Goal: Task Accomplishment & Management: Use online tool/utility

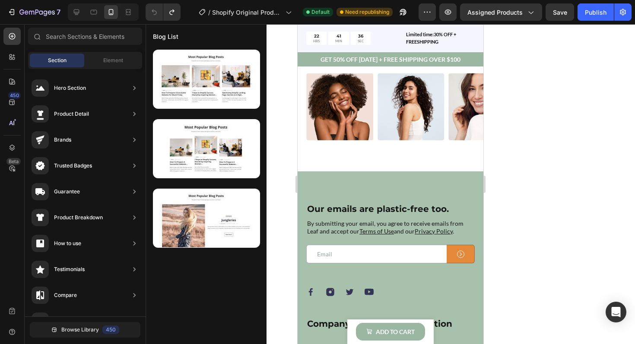
scroll to position [254, 0]
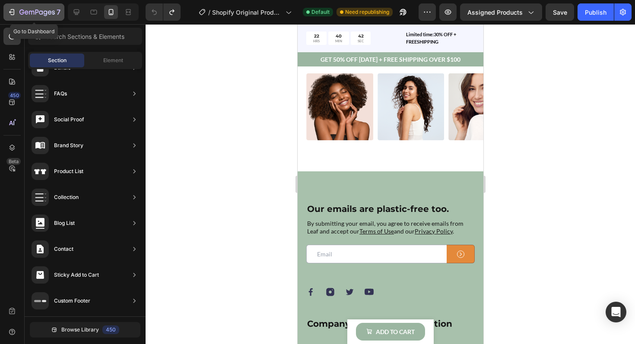
click at [12, 13] on icon "button" at bounding box center [11, 12] width 9 height 9
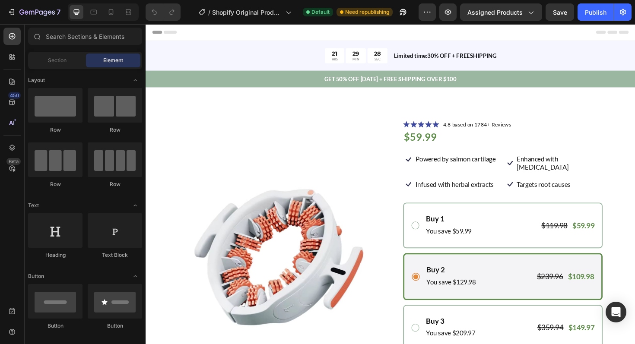
click at [51, 67] on div "Section Element" at bounding box center [85, 60] width 114 height 17
click at [53, 63] on span "Section" at bounding box center [57, 61] width 19 height 8
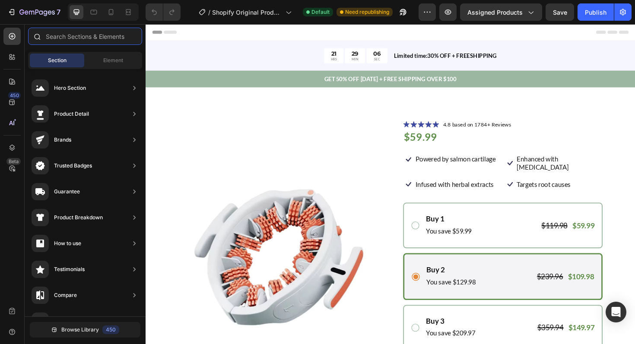
click at [73, 41] on input "text" at bounding box center [85, 36] width 114 height 17
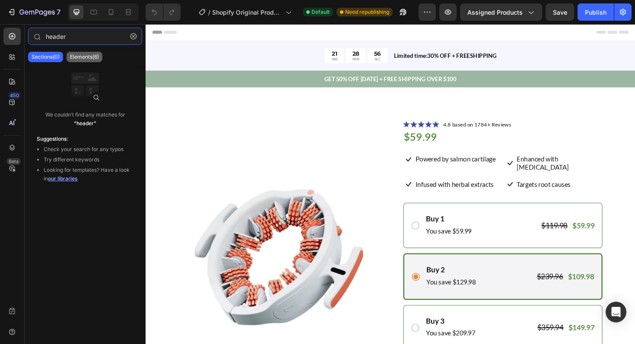
type input "header"
click at [78, 54] on p "Elements(6)" at bounding box center [84, 57] width 29 height 7
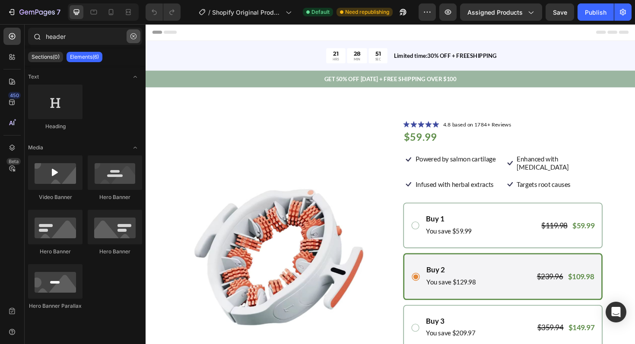
click at [131, 38] on icon "button" at bounding box center [134, 36] width 6 height 6
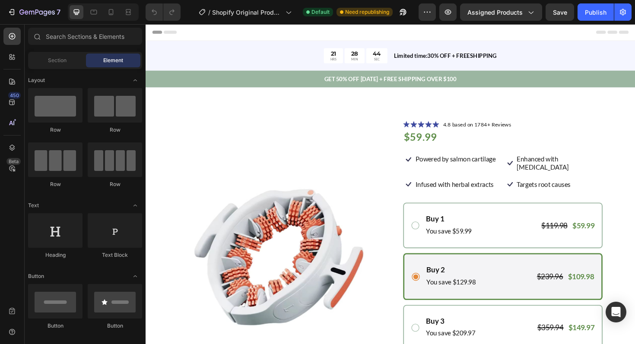
click at [66, 68] on div "Section Element" at bounding box center [85, 60] width 114 height 17
click at [64, 67] on div "Section" at bounding box center [57, 61] width 54 height 14
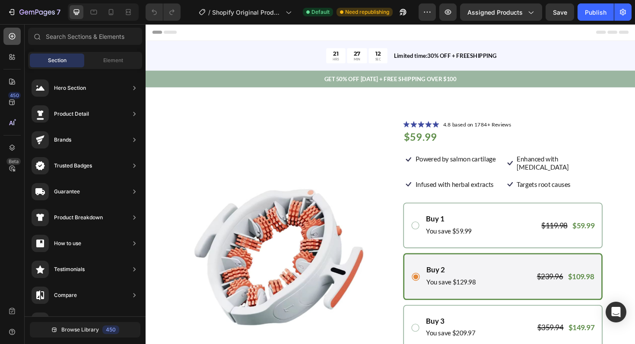
click at [14, 37] on icon at bounding box center [12, 36] width 9 height 9
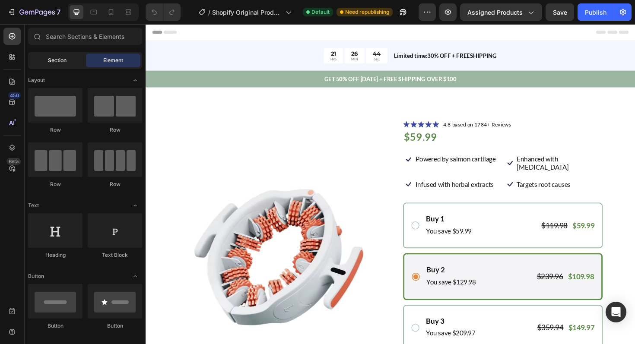
click at [58, 63] on span "Section" at bounding box center [57, 61] width 19 height 8
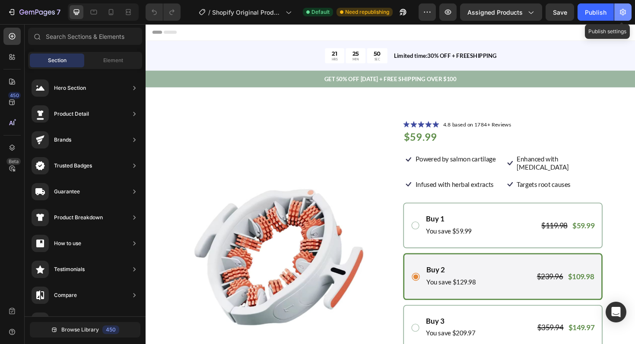
click at [622, 13] on icon "button" at bounding box center [623, 12] width 6 height 6
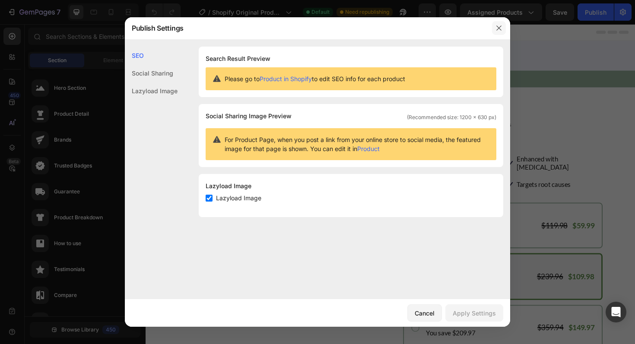
click at [499, 25] on icon "button" at bounding box center [499, 28] width 7 height 7
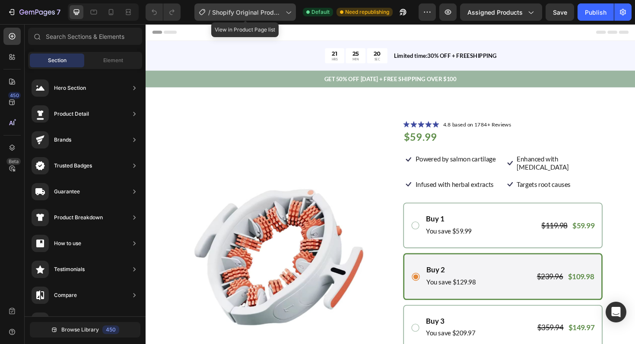
click at [291, 15] on icon at bounding box center [288, 12] width 9 height 9
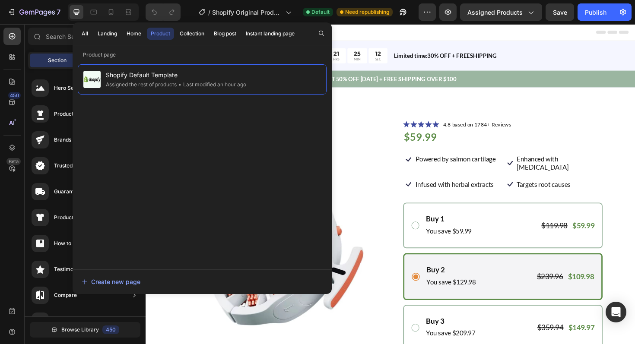
click at [383, 37] on div at bounding box center [405, 32] width 505 height 17
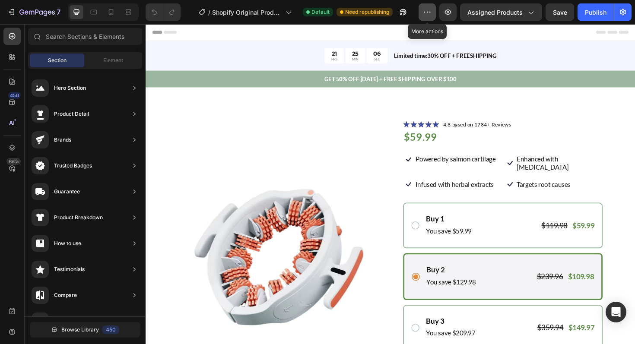
click at [426, 14] on icon "button" at bounding box center [427, 12] width 9 height 9
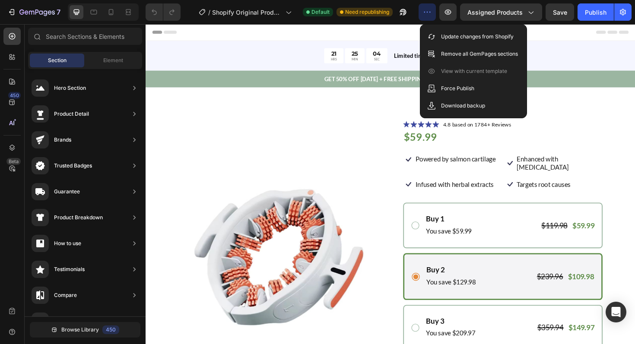
click at [409, 32] on div at bounding box center [405, 32] width 505 height 17
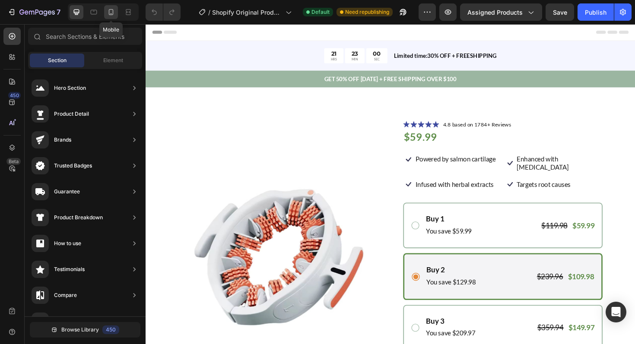
click at [112, 14] on icon at bounding box center [111, 12] width 5 height 6
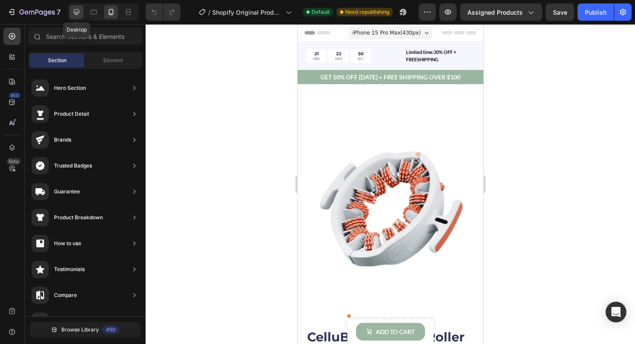
click at [81, 13] on div at bounding box center [77, 12] width 14 height 14
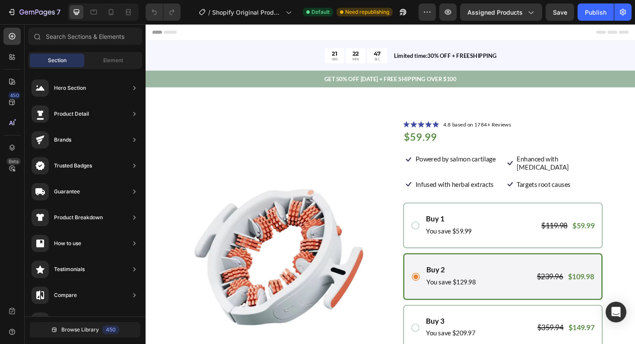
click at [172, 32] on icon at bounding box center [172, 32] width 14 height 3
click at [94, 14] on icon at bounding box center [94, 12] width 6 height 5
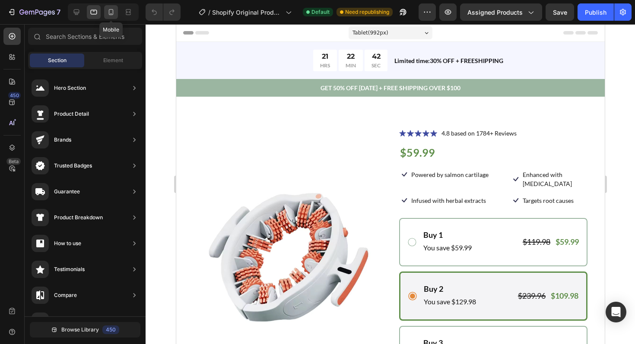
click at [113, 14] on icon at bounding box center [111, 12] width 5 height 6
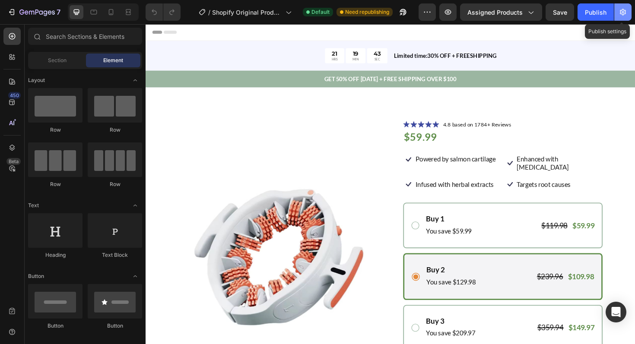
click at [628, 15] on button "button" at bounding box center [623, 11] width 17 height 17
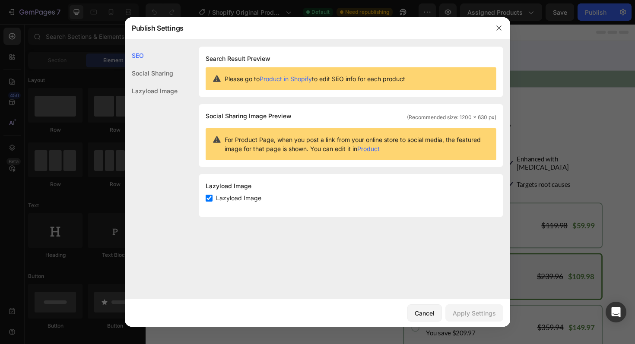
click at [162, 82] on div "Social Sharing" at bounding box center [151, 91] width 53 height 18
click at [142, 64] on div "SEO" at bounding box center [151, 73] width 53 height 18
click at [157, 82] on div "Social Sharing" at bounding box center [151, 91] width 53 height 18
click at [156, 87] on div "Lazyload Image" at bounding box center [151, 91] width 53 height 18
click at [503, 29] on button "button" at bounding box center [499, 28] width 14 height 14
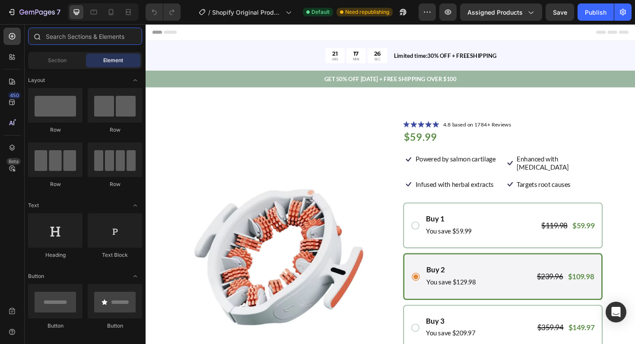
click at [87, 41] on input "text" at bounding box center [85, 36] width 114 height 17
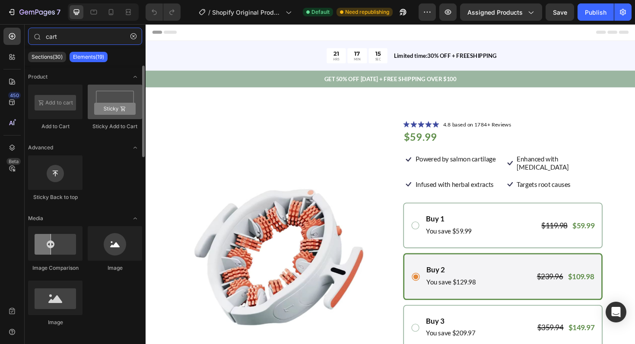
type input "cart"
drag, startPoint x: 116, startPoint y: 103, endPoint x: 104, endPoint y: 118, distance: 19.0
click at [104, 118] on div at bounding box center [115, 102] width 54 height 35
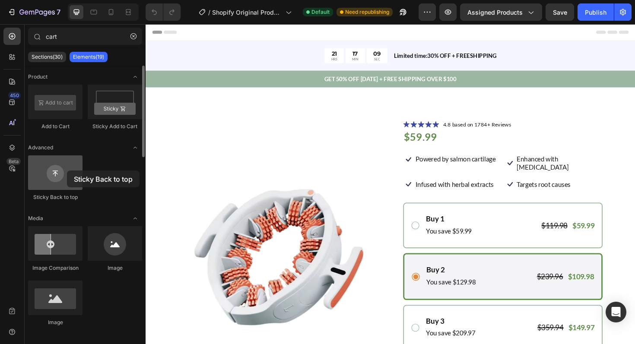
click at [67, 171] on div at bounding box center [55, 173] width 54 height 35
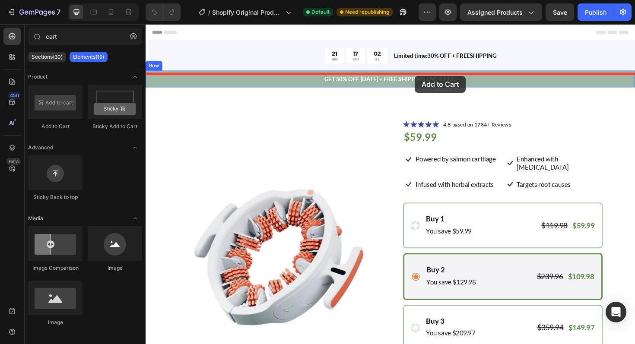
drag, startPoint x: 200, startPoint y: 139, endPoint x: 431, endPoint y: 79, distance: 238.9
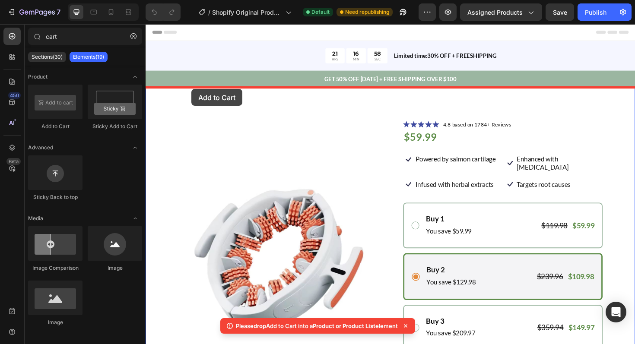
drag, startPoint x: 212, startPoint y: 129, endPoint x: 194, endPoint y: 93, distance: 40.2
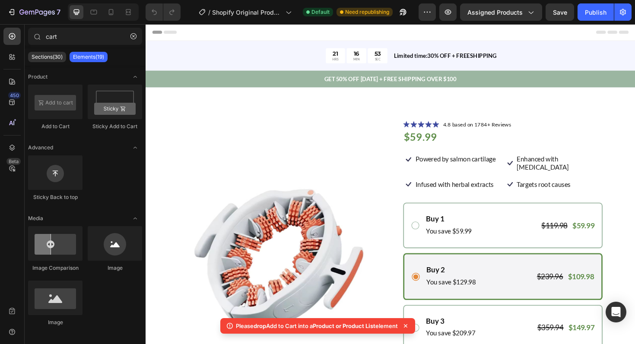
click at [410, 327] on icon at bounding box center [406, 326] width 9 height 9
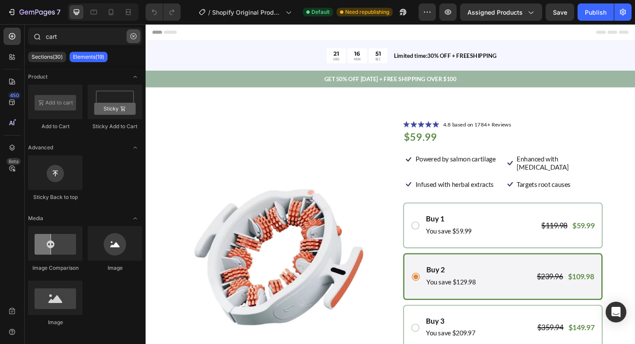
click at [134, 37] on icon "button" at bounding box center [134, 36] width 6 height 6
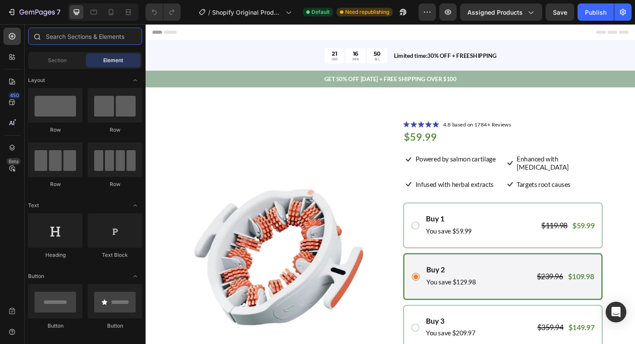
click at [106, 38] on input "text" at bounding box center [85, 36] width 114 height 17
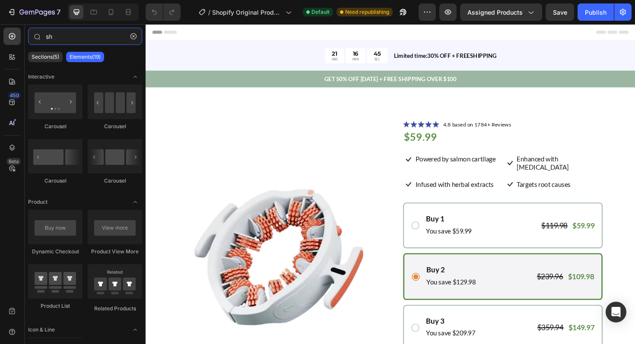
type input "s"
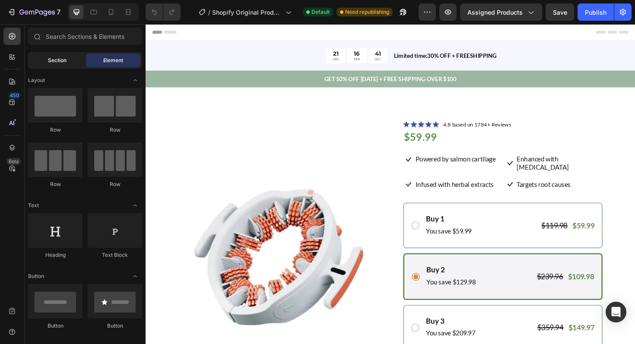
click at [57, 62] on span "Section" at bounding box center [57, 61] width 19 height 8
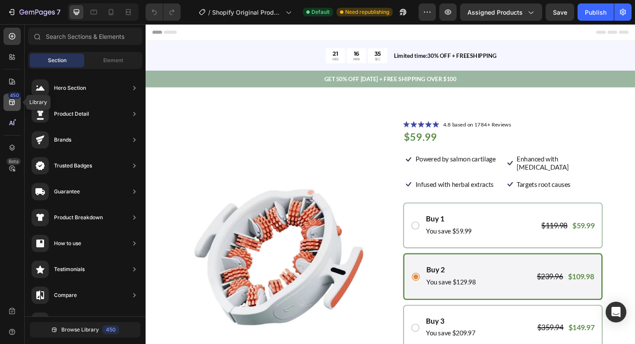
click at [12, 100] on icon at bounding box center [12, 102] width 9 height 9
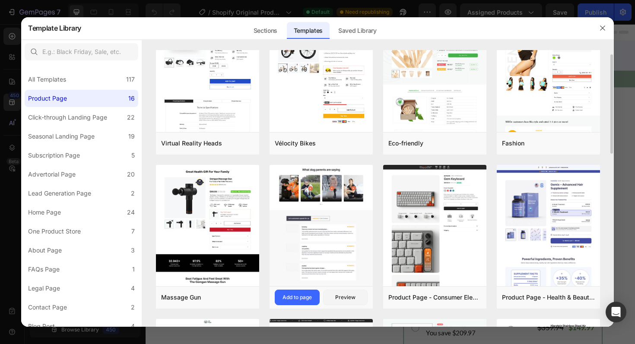
scroll to position [41, 0]
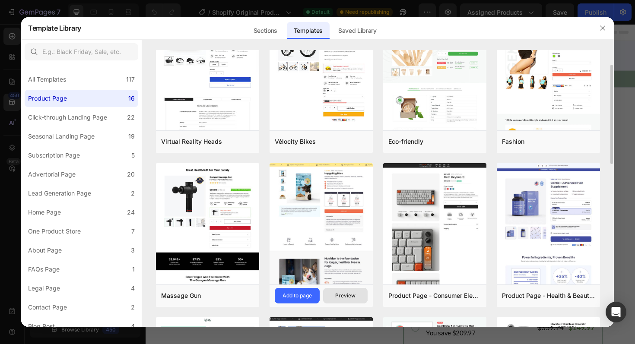
click at [342, 300] on div "Preview" at bounding box center [345, 296] width 20 height 8
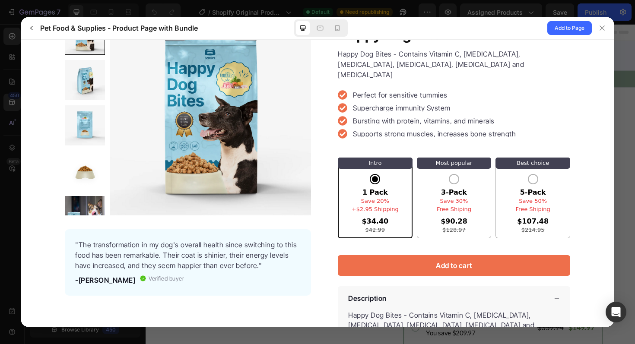
scroll to position [0, 0]
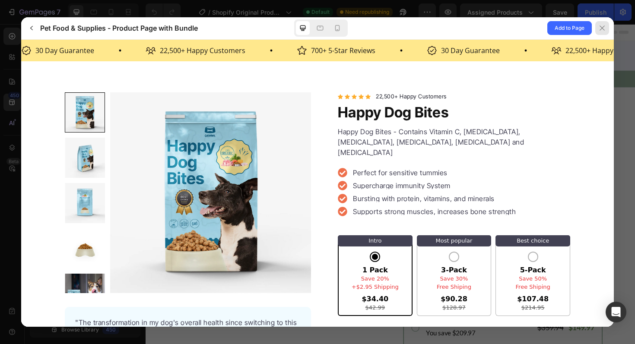
click at [599, 29] on icon at bounding box center [602, 28] width 7 height 7
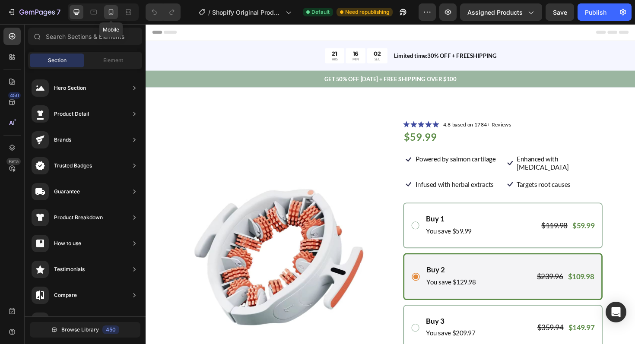
click at [113, 16] on icon at bounding box center [111, 12] width 9 height 9
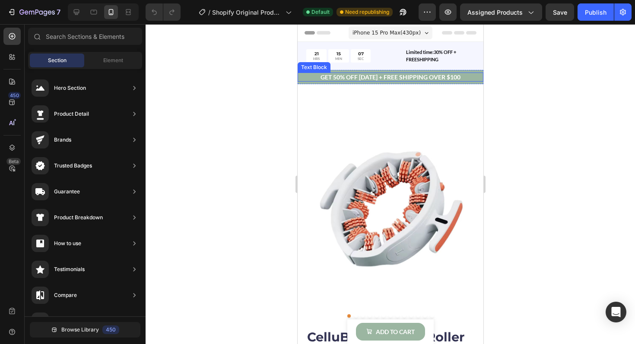
click at [317, 78] on p "GET 50% OFF [DATE] + FREE SHIPPING OVER $100" at bounding box center [390, 77] width 186 height 9
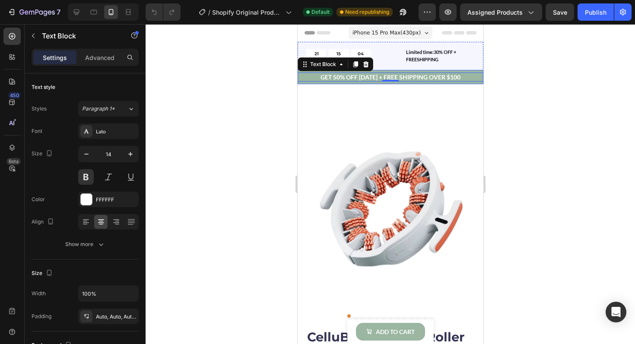
click at [315, 83] on div "GET 50% OFF [DATE] + FREE SHIPPING OVER $100 Text Block 0 Row" at bounding box center [390, 77] width 186 height 14
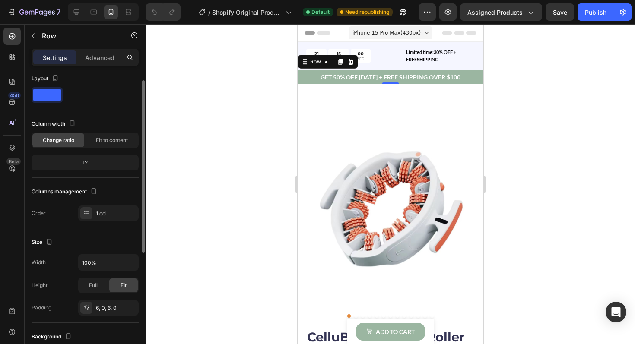
scroll to position [13, 0]
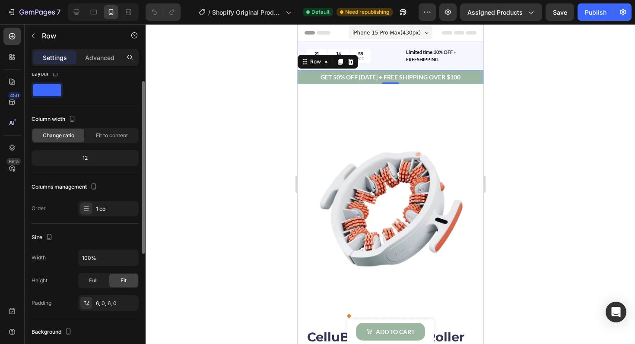
click at [90, 159] on div "12" at bounding box center [85, 158] width 104 height 12
click at [101, 140] on div "Fit to content" at bounding box center [112, 136] width 52 height 14
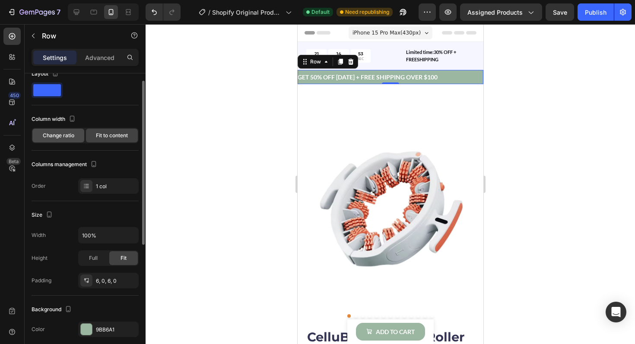
click at [70, 137] on span "Change ratio" at bounding box center [59, 136] width 32 height 8
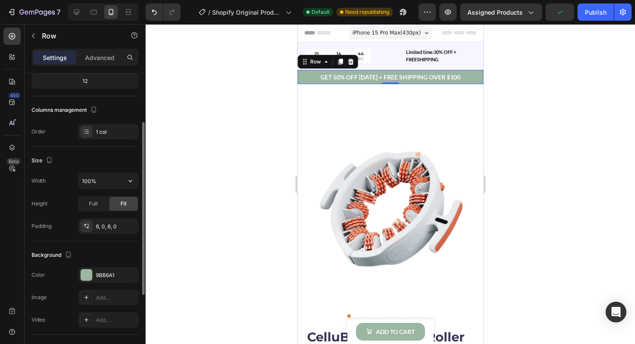
scroll to position [85, 0]
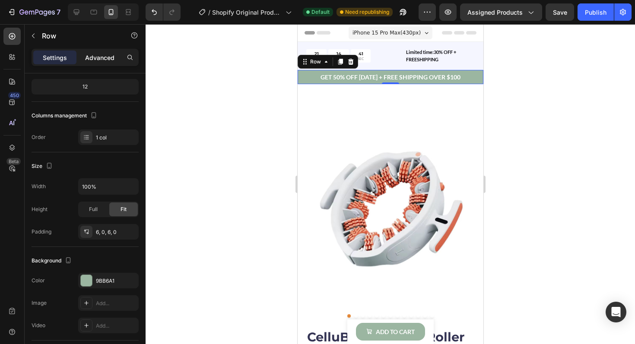
click at [99, 61] on p "Advanced" at bounding box center [99, 57] width 29 height 9
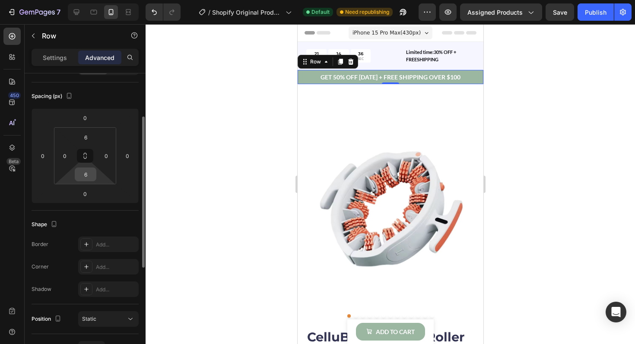
click at [89, 176] on input "6" at bounding box center [85, 174] width 17 height 13
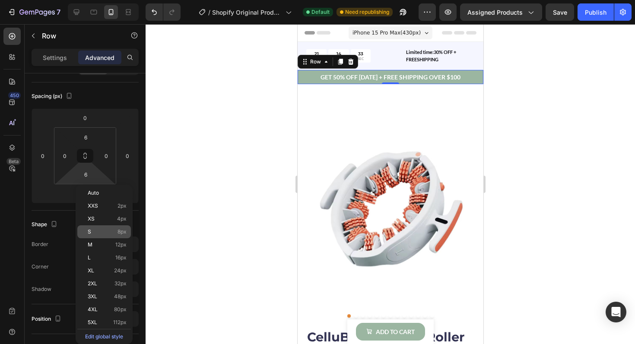
click at [101, 227] on div "S 8px" at bounding box center [104, 232] width 54 height 13
type input "8"
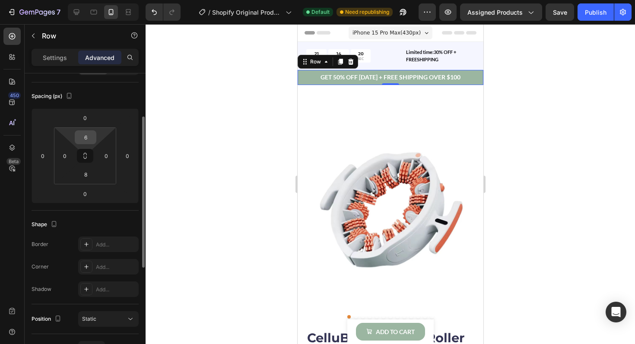
click at [87, 140] on input "6" at bounding box center [85, 137] width 17 height 13
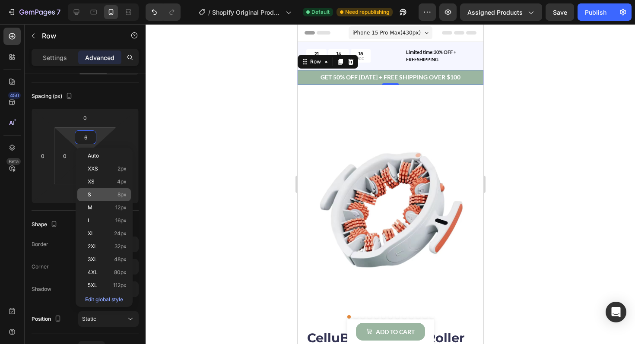
click at [104, 195] on p "S 8px" at bounding box center [107, 195] width 39 height 6
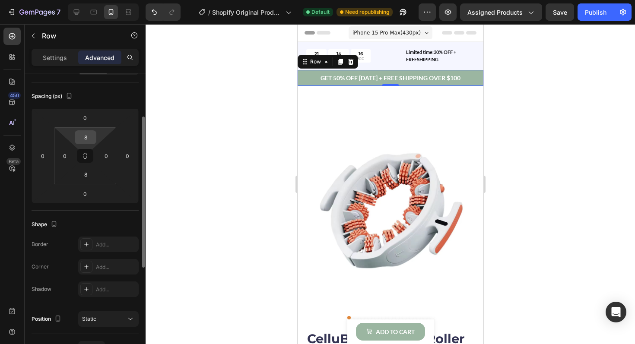
click at [89, 144] on div "8" at bounding box center [86, 138] width 22 height 14
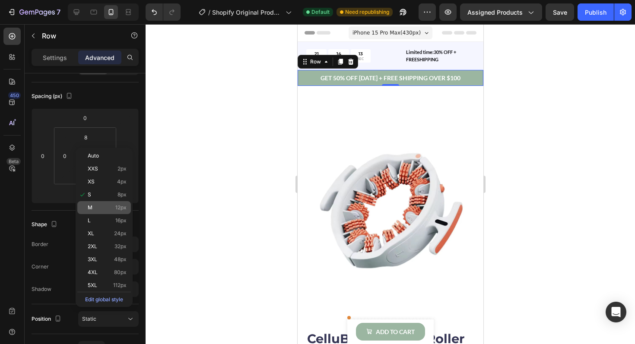
click at [99, 211] on div "M 12px" at bounding box center [104, 207] width 54 height 13
type input "12"
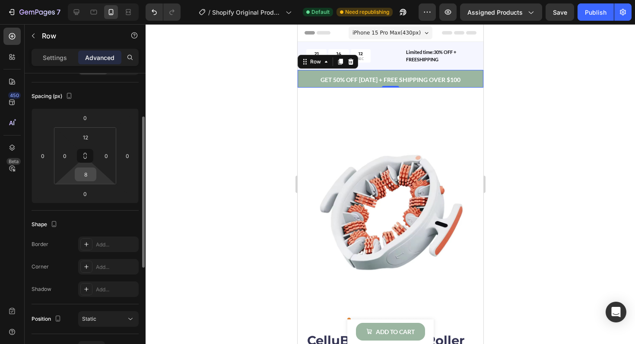
click at [84, 179] on input "8" at bounding box center [85, 174] width 17 height 13
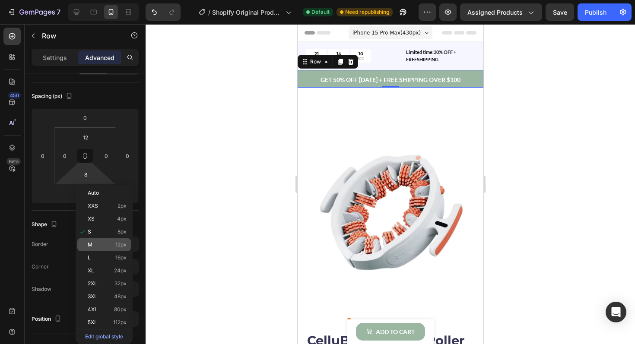
click at [98, 248] on p "M 12px" at bounding box center [107, 245] width 39 height 6
type input "12"
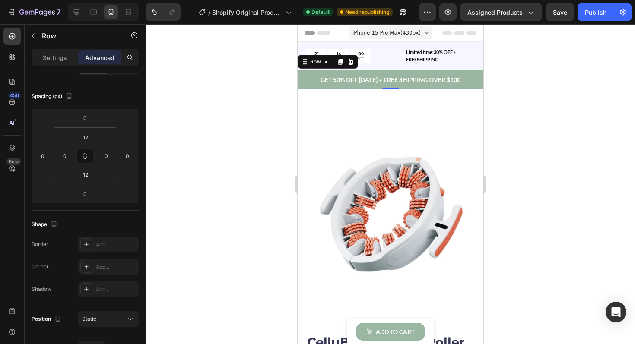
click at [266, 141] on div at bounding box center [391, 184] width 490 height 320
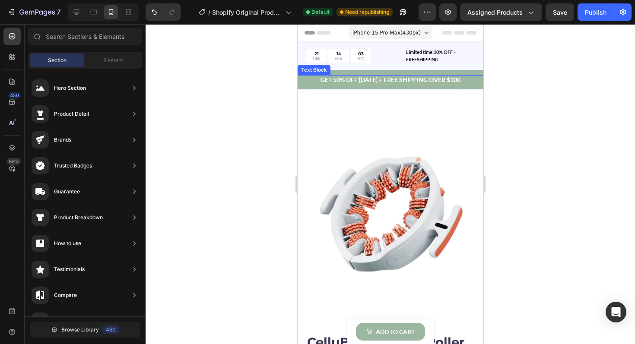
click at [342, 80] on p "GET 50% OFF [DATE] + FREE SHIPPING OVER $100" at bounding box center [390, 79] width 186 height 9
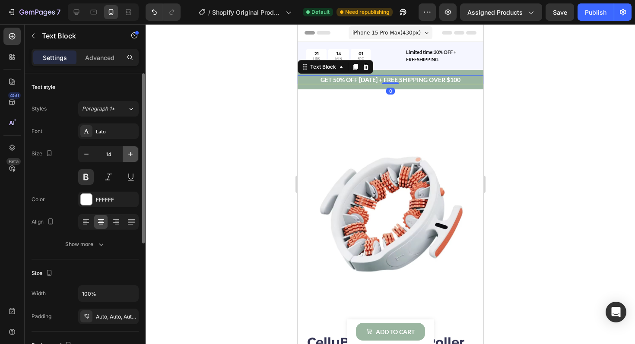
click at [132, 153] on icon "button" at bounding box center [130, 154] width 9 height 9
click at [132, 152] on icon "button" at bounding box center [130, 154] width 9 height 9
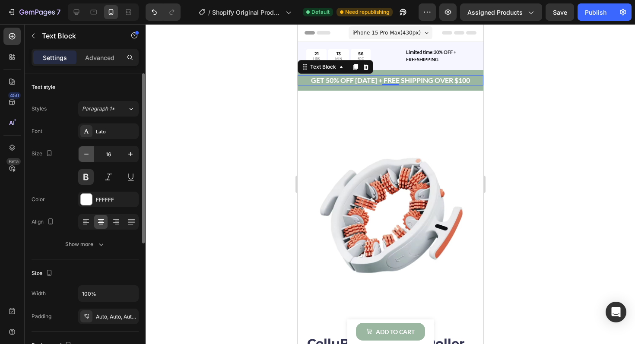
click at [89, 155] on icon "button" at bounding box center [86, 154] width 9 height 9
click at [131, 155] on icon "button" at bounding box center [130, 154] width 4 height 4
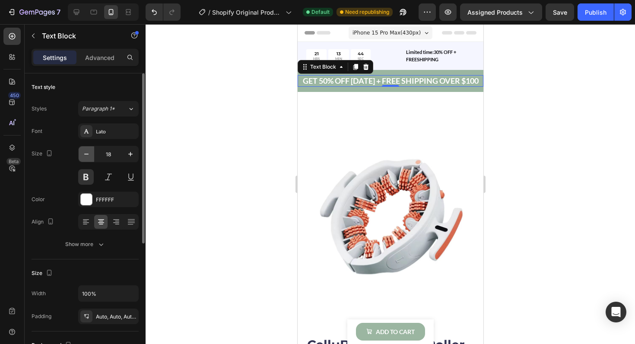
click at [89, 155] on icon "button" at bounding box center [86, 154] width 9 height 9
type input "17"
click at [277, 122] on div at bounding box center [391, 184] width 490 height 320
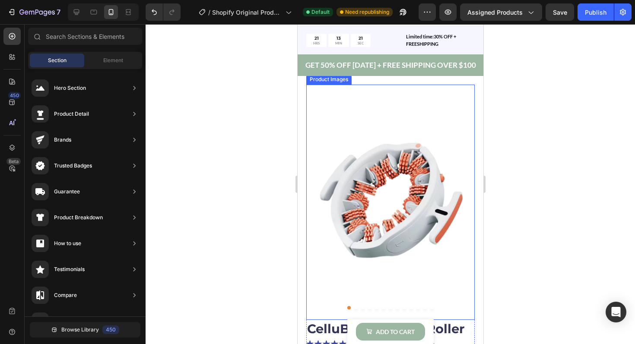
scroll to position [0, 0]
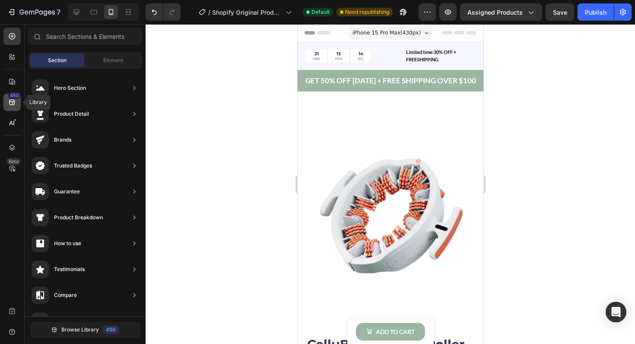
click at [11, 104] on icon at bounding box center [12, 102] width 9 height 9
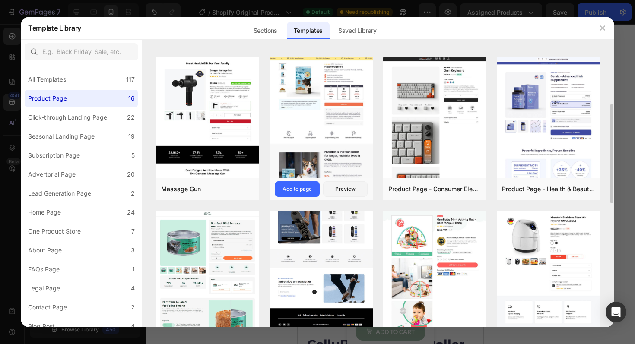
scroll to position [160, 0]
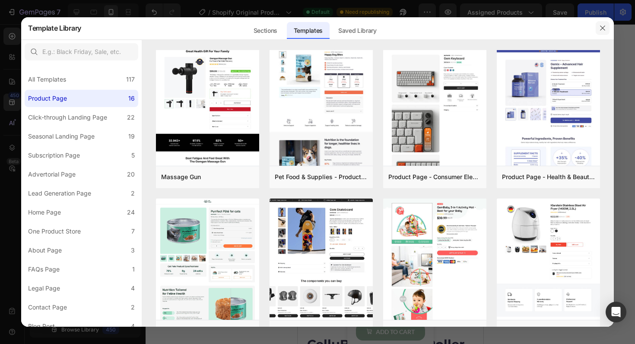
click at [603, 29] on icon "button" at bounding box center [602, 28] width 7 height 7
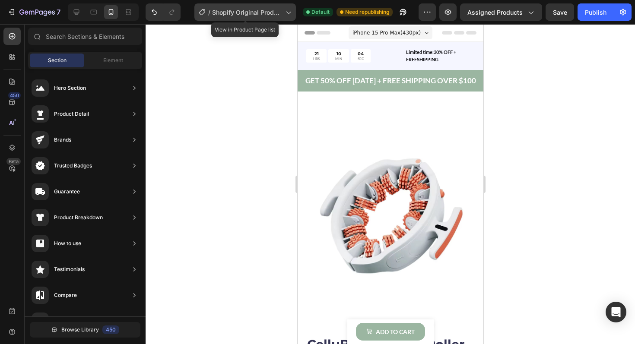
click at [251, 8] on span "Shopify Original Product Template" at bounding box center [247, 12] width 70 height 9
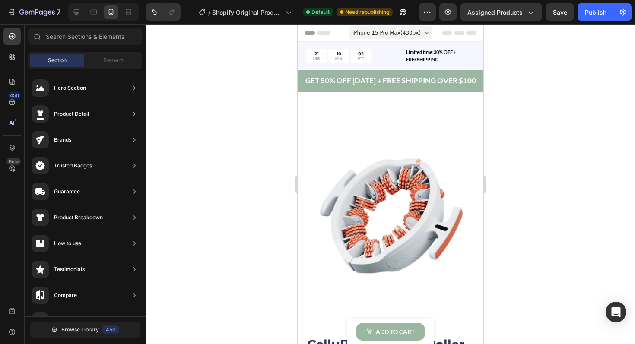
click at [542, 80] on div at bounding box center [391, 184] width 490 height 320
click at [428, 15] on icon "button" at bounding box center [427, 12] width 9 height 9
click at [593, 67] on div at bounding box center [391, 184] width 490 height 320
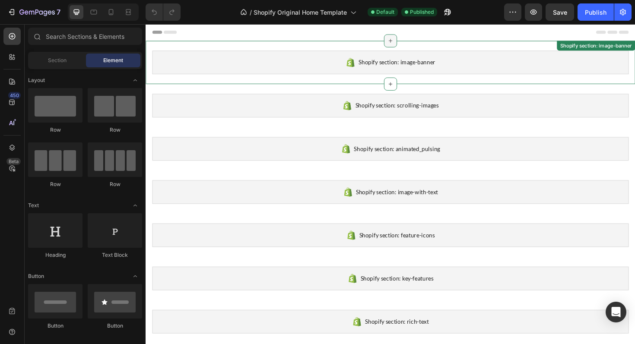
click at [410, 41] on div at bounding box center [405, 42] width 14 height 14
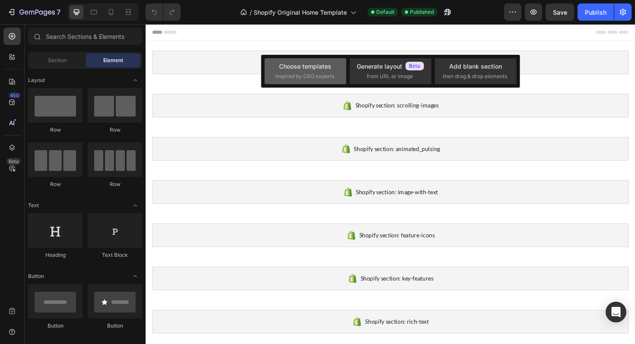
click at [313, 78] on span "inspired by CRO experts" at bounding box center [304, 77] width 59 height 8
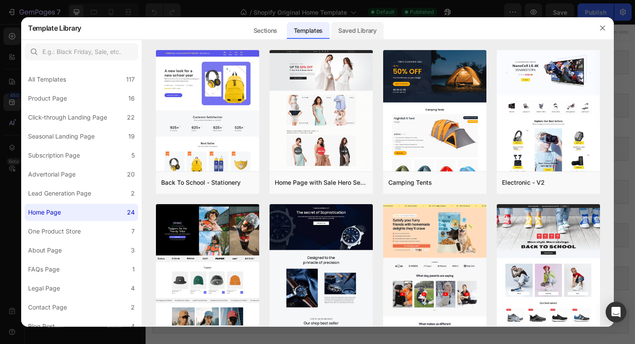
click at [348, 34] on div "Saved Library" at bounding box center [358, 30] width 52 height 17
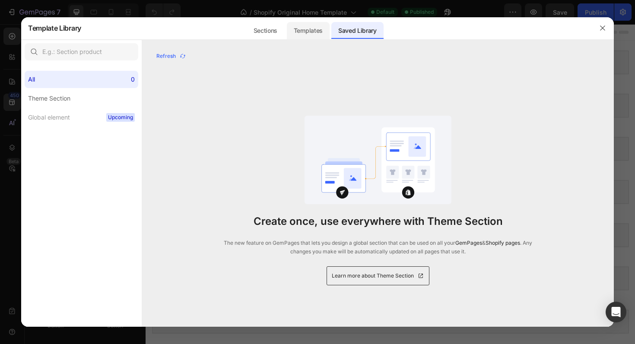
click at [316, 35] on div "Templates" at bounding box center [308, 30] width 43 height 17
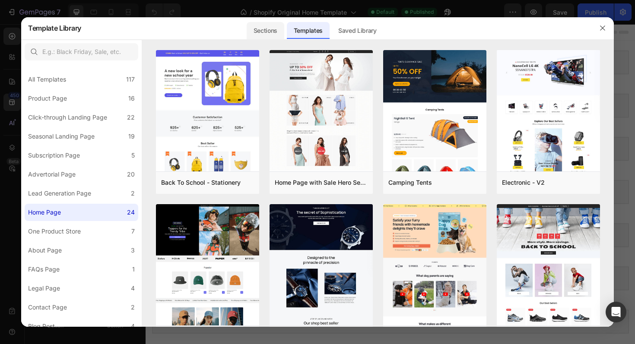
click at [269, 34] on div "Sections" at bounding box center [266, 30] width 38 height 17
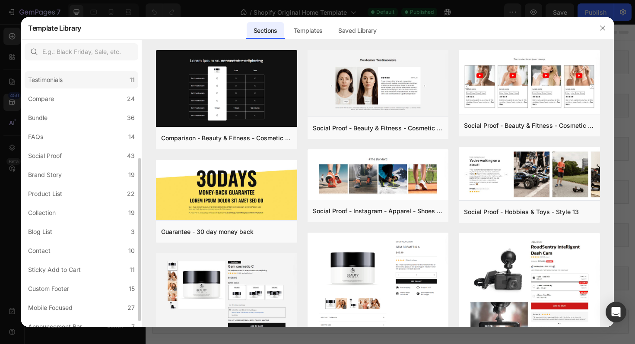
scroll to position [160, 0]
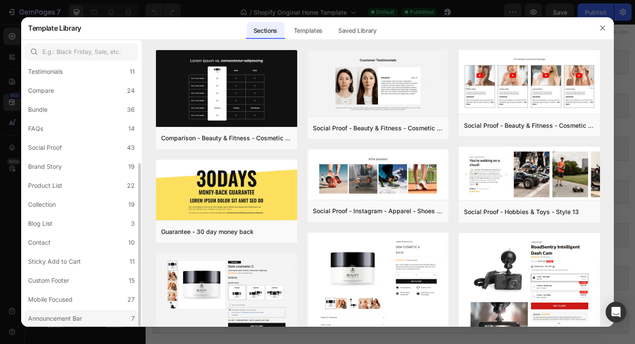
click at [102, 314] on label "Announcement Bar 7" at bounding box center [82, 318] width 114 height 17
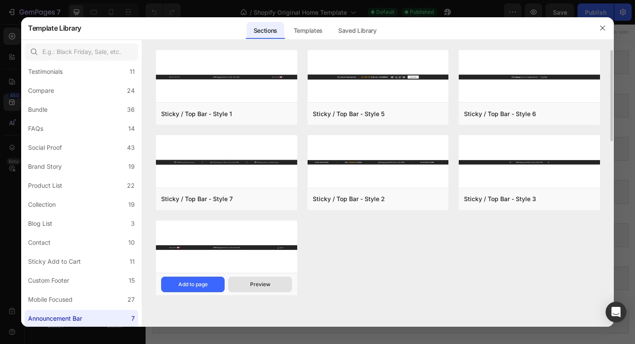
click at [255, 284] on div "Preview" at bounding box center [260, 285] width 20 height 8
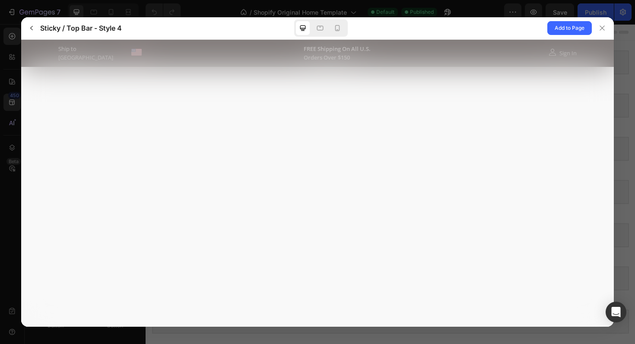
scroll to position [0, 0]
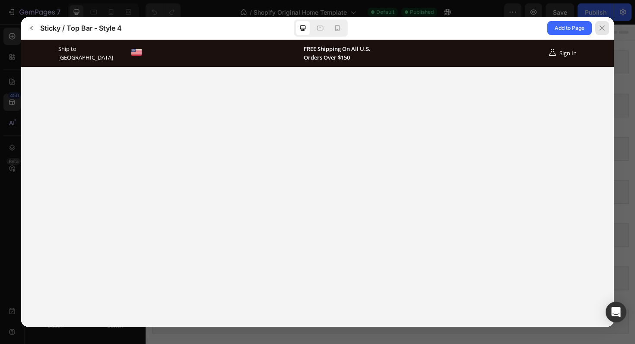
click at [601, 30] on icon at bounding box center [602, 28] width 7 height 7
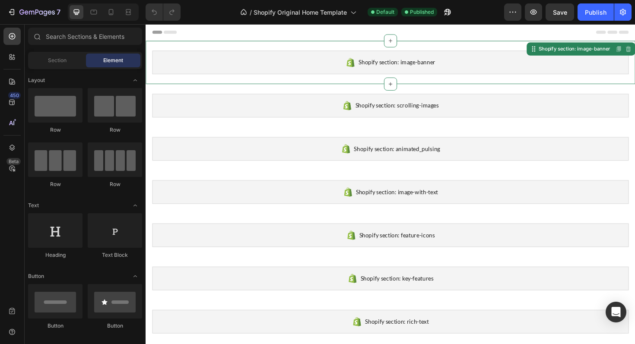
click at [344, 68] on div "Shopify section: image-banner" at bounding box center [405, 64] width 505 height 25
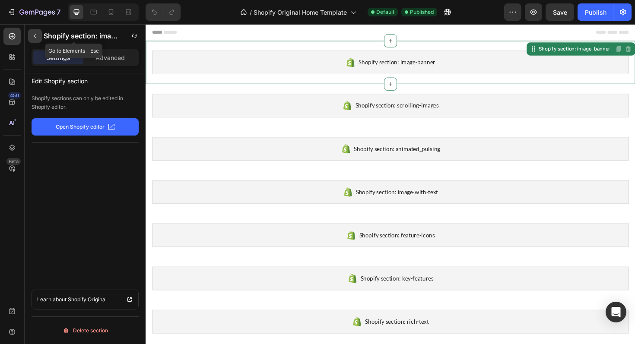
click at [37, 38] on icon "button" at bounding box center [35, 35] width 7 height 7
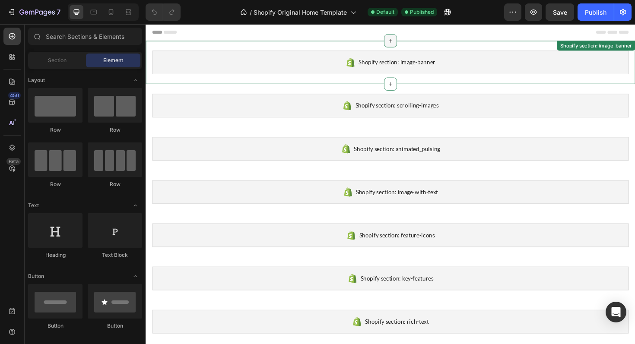
click at [402, 43] on icon at bounding box center [405, 41] width 7 height 7
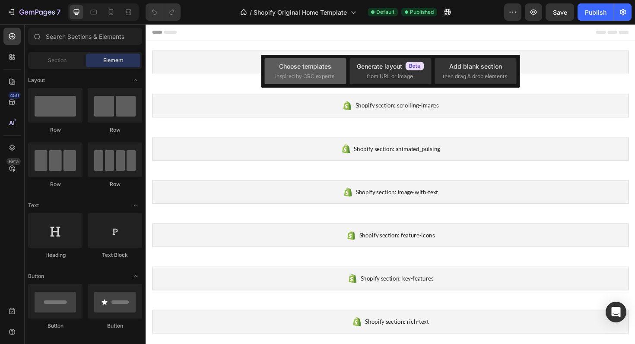
click at [329, 74] on span "inspired by CRO experts" at bounding box center [304, 77] width 59 height 8
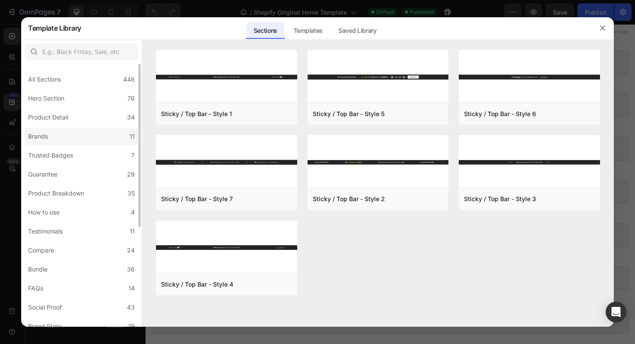
click at [90, 140] on label "Brands 11" at bounding box center [82, 136] width 114 height 17
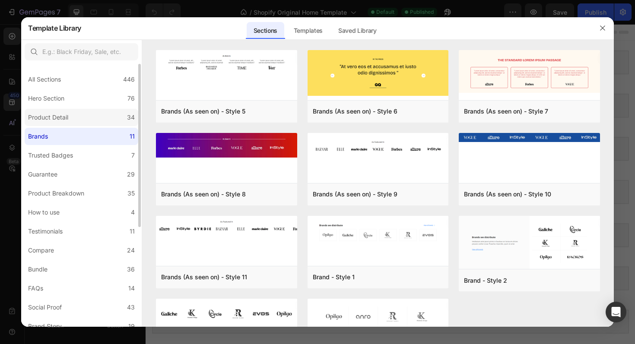
click at [86, 121] on label "Product Detail 34" at bounding box center [82, 117] width 114 height 17
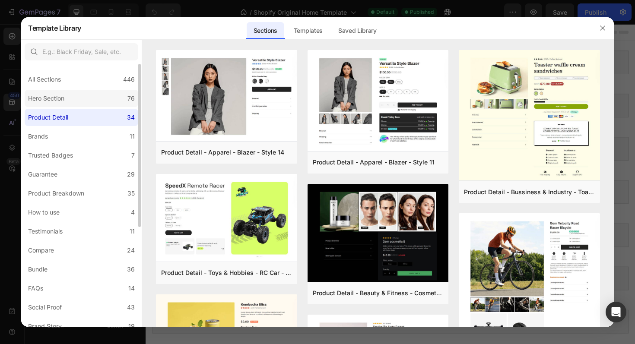
click at [84, 96] on label "Hero Section 76" at bounding box center [82, 98] width 114 height 17
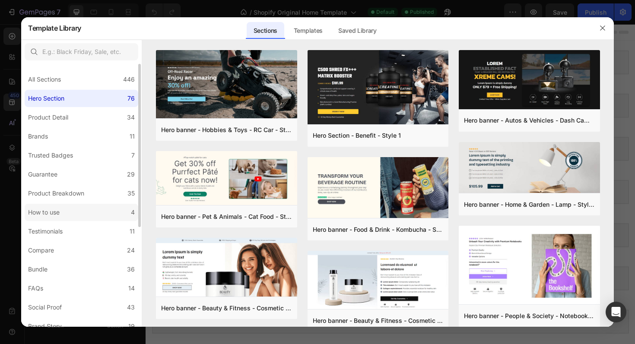
click at [83, 210] on label "How to use 4" at bounding box center [82, 212] width 114 height 17
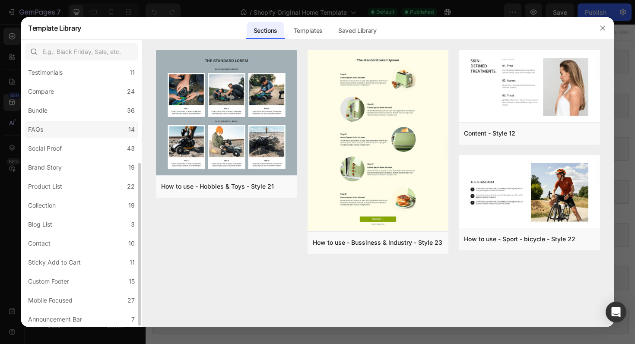
scroll to position [160, 0]
click at [79, 251] on label "Contact 10" at bounding box center [82, 242] width 114 height 17
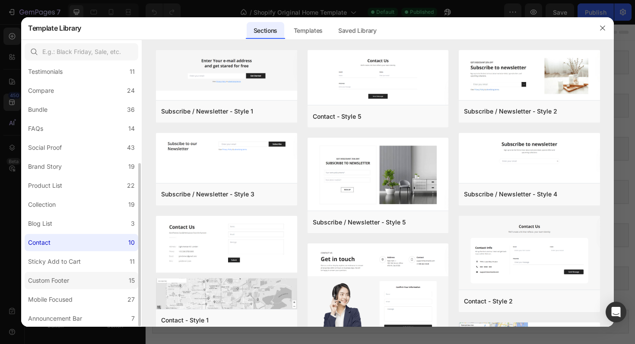
click at [78, 279] on label "Custom Footer 15" at bounding box center [82, 280] width 114 height 17
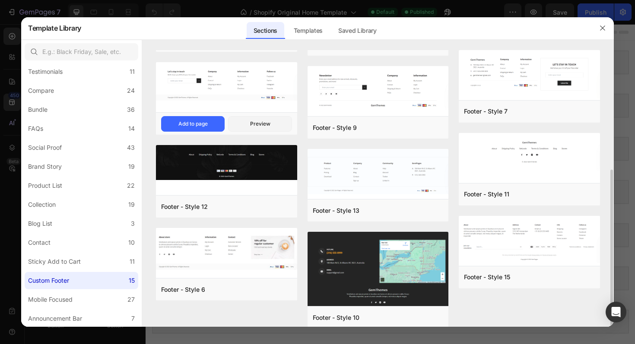
scroll to position [178, 0]
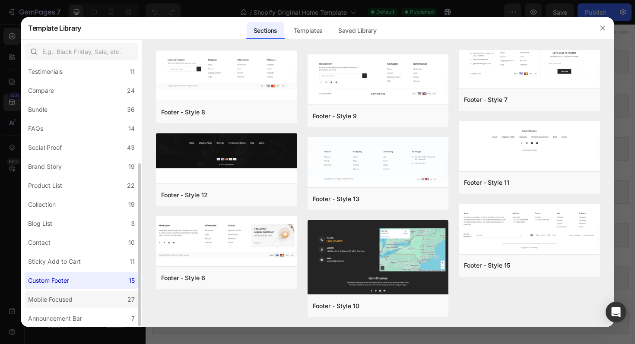
click at [89, 297] on label "Mobile Focused 27" at bounding box center [82, 299] width 114 height 17
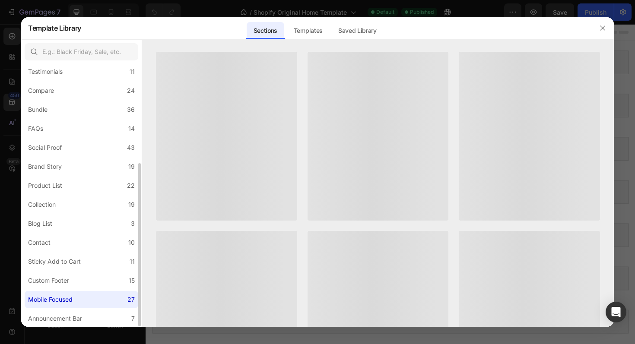
scroll to position [0, 0]
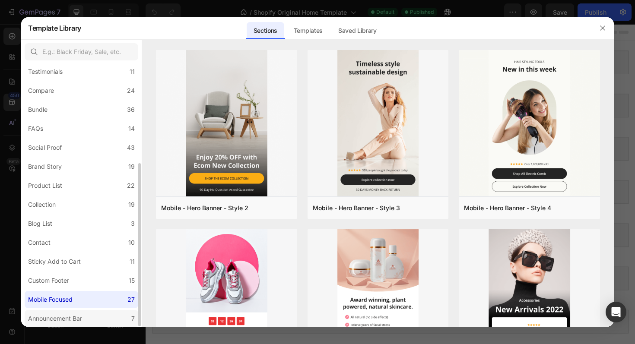
click at [115, 316] on label "Announcement Bar 7" at bounding box center [82, 318] width 114 height 17
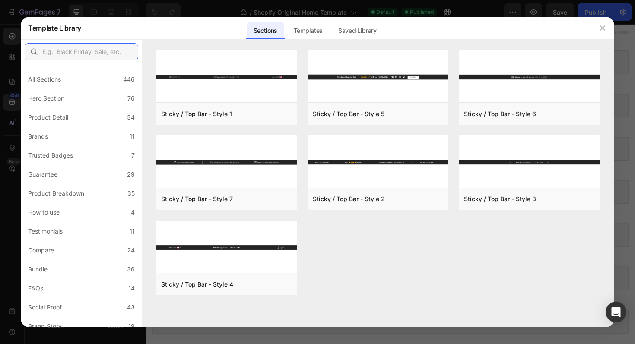
click at [84, 55] on input "text" at bounding box center [82, 51] width 114 height 17
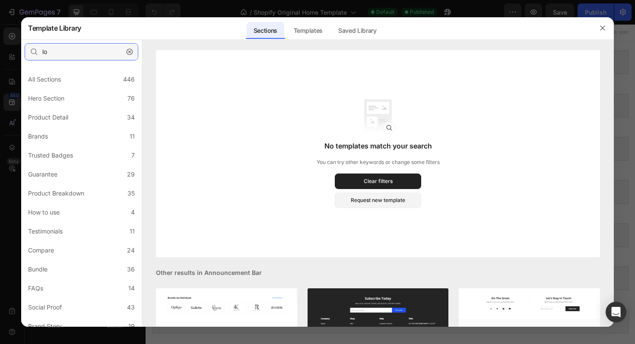
type input "l"
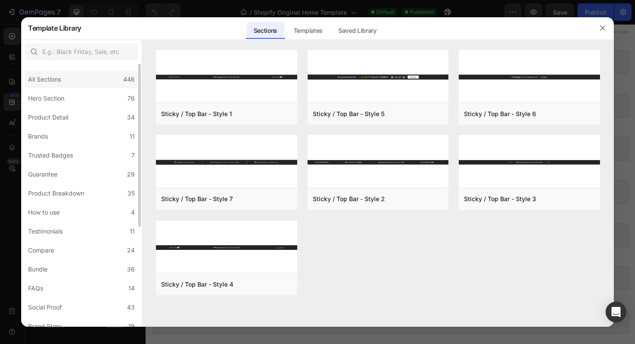
click at [82, 78] on div "All Sections 446" at bounding box center [82, 79] width 114 height 17
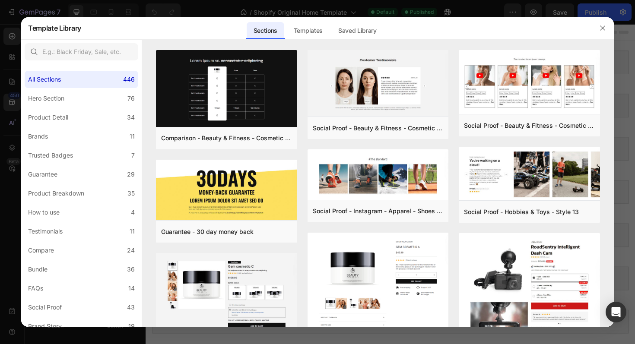
click at [201, 9] on div at bounding box center [317, 172] width 635 height 344
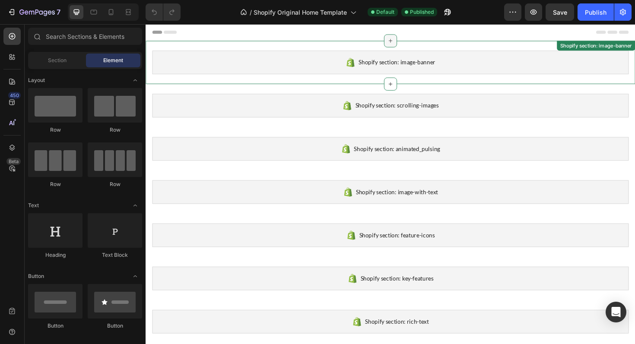
click at [404, 41] on icon at bounding box center [405, 41] width 7 height 7
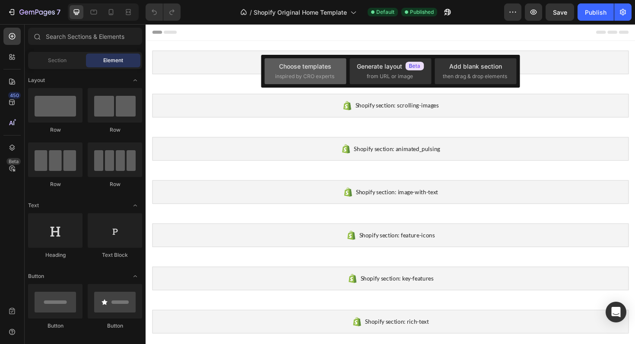
click at [324, 73] on span "inspired by CRO experts" at bounding box center [304, 77] width 59 height 8
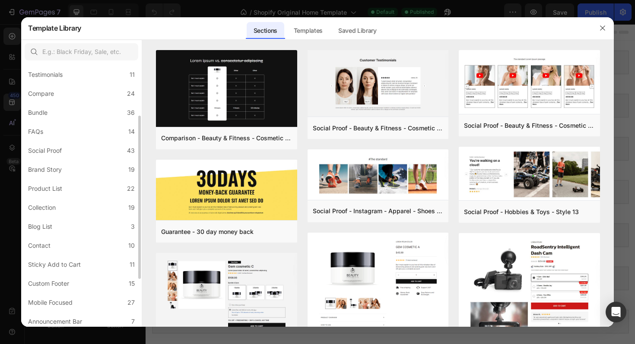
scroll to position [160, 0]
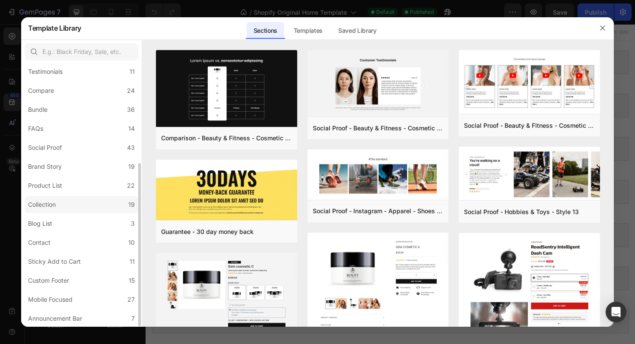
click at [99, 210] on label "Collection 19" at bounding box center [82, 204] width 114 height 17
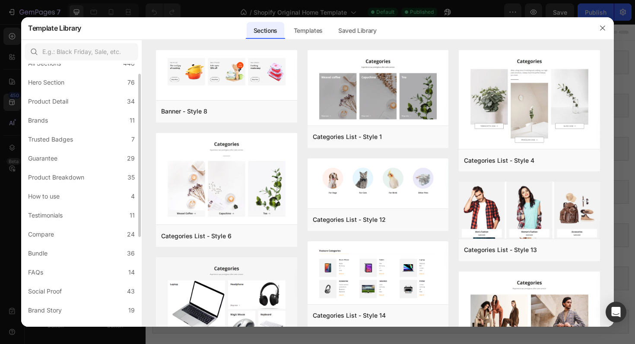
scroll to position [0, 0]
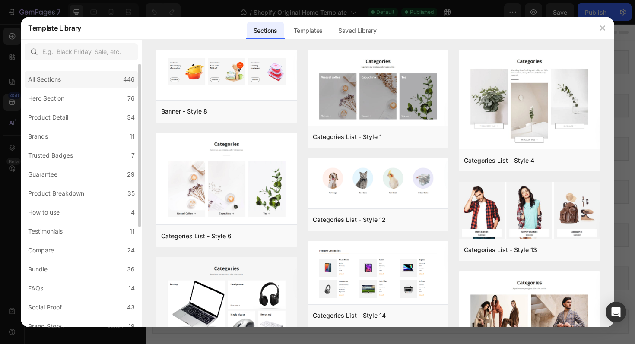
click at [73, 74] on div "All Sections 446" at bounding box center [82, 79] width 114 height 17
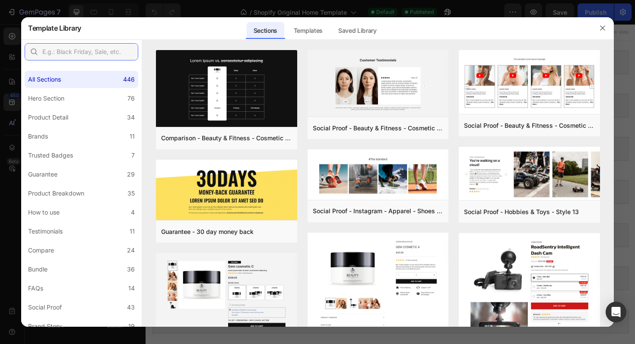
click at [82, 48] on input "text" at bounding box center [82, 51] width 114 height 17
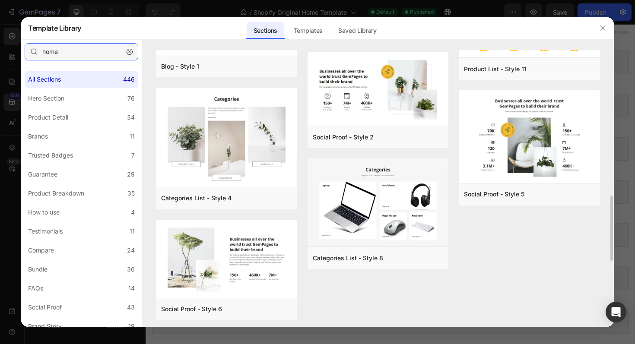
scroll to position [902, 0]
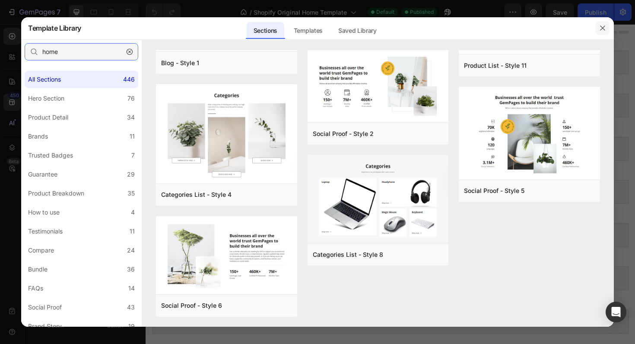
type input "home"
click at [600, 26] on icon "button" at bounding box center [602, 28] width 7 height 7
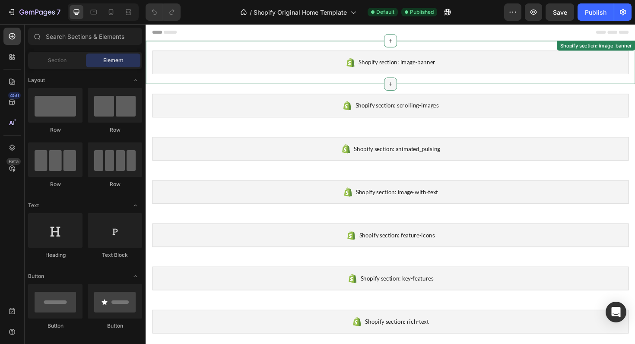
click at [405, 87] on icon at bounding box center [405, 88] width 4 height 4
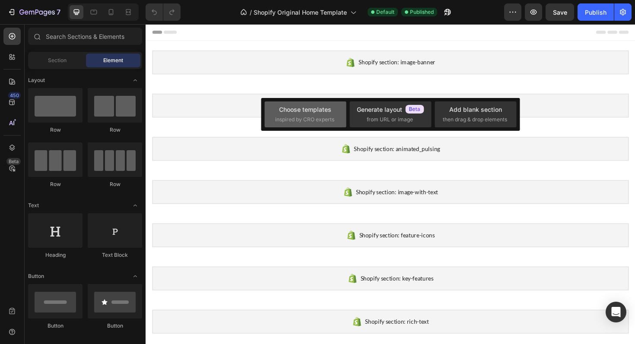
click at [282, 114] on div "Choose templates inspired by CRO experts" at bounding box center [305, 114] width 61 height 19
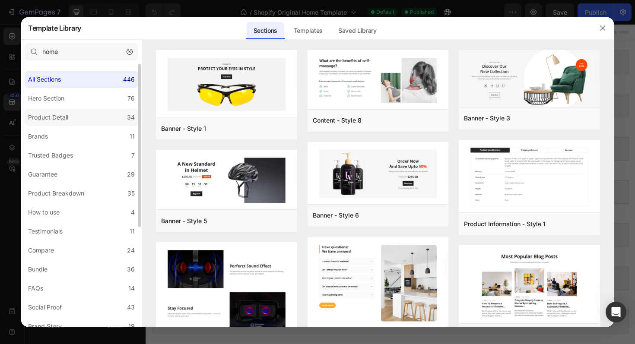
click at [99, 120] on label "Product Detail 34" at bounding box center [82, 117] width 114 height 17
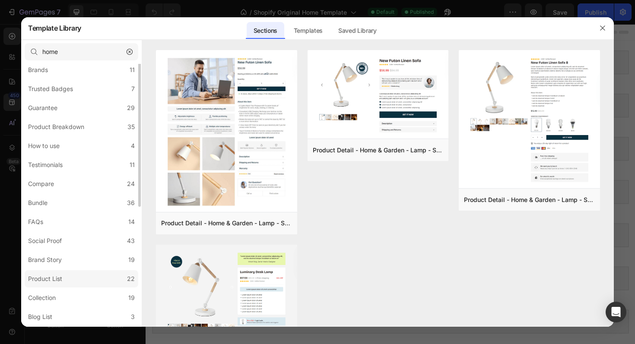
scroll to position [0, 0]
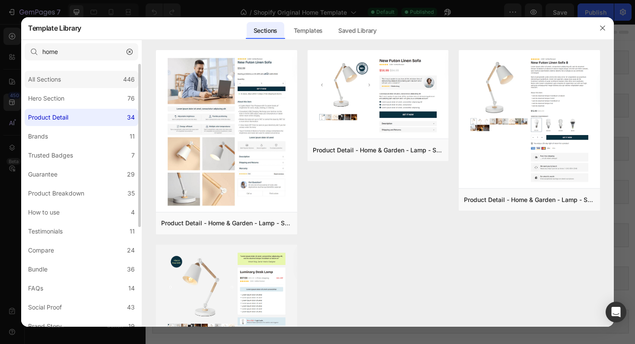
click at [84, 85] on div "All Sections 446" at bounding box center [82, 79] width 114 height 17
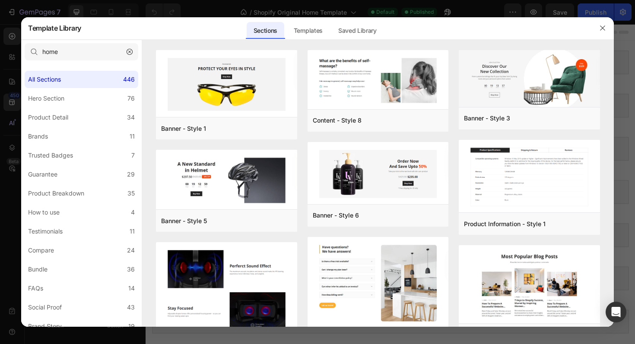
click at [128, 52] on icon "button" at bounding box center [130, 52] width 6 height 6
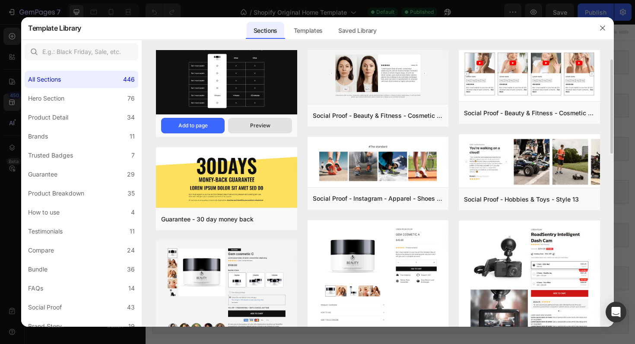
scroll to position [33, 0]
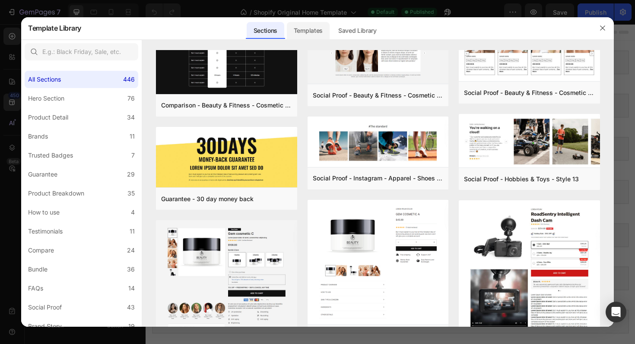
click at [305, 35] on div "Templates" at bounding box center [308, 30] width 43 height 17
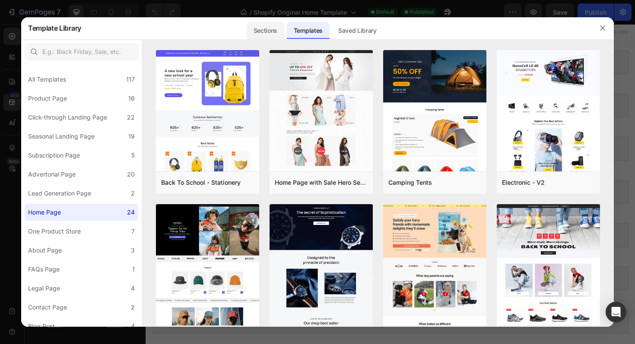
click at [274, 34] on div "Sections" at bounding box center [266, 30] width 38 height 17
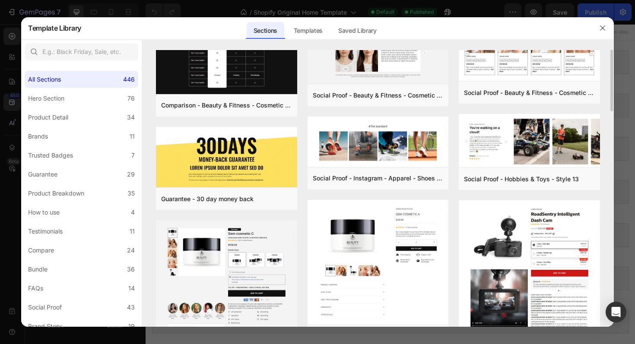
scroll to position [0, 0]
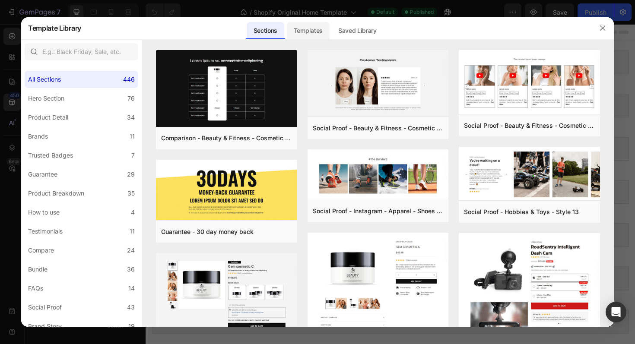
click at [301, 35] on div "Templates" at bounding box center [308, 30] width 43 height 17
